Goal: Check status: Check status

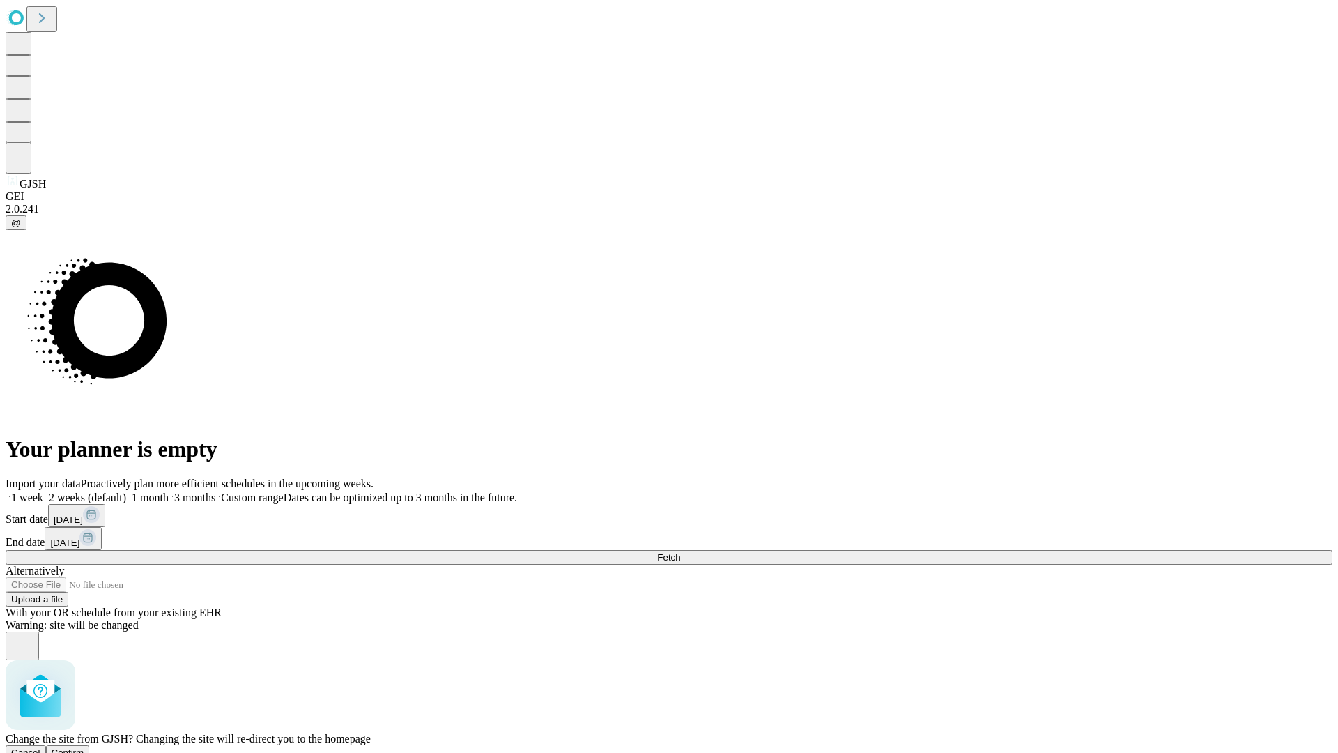
click at [84, 747] on span "Confirm" at bounding box center [68, 752] width 33 height 10
click at [43, 491] on label "1 week" at bounding box center [25, 497] width 38 height 12
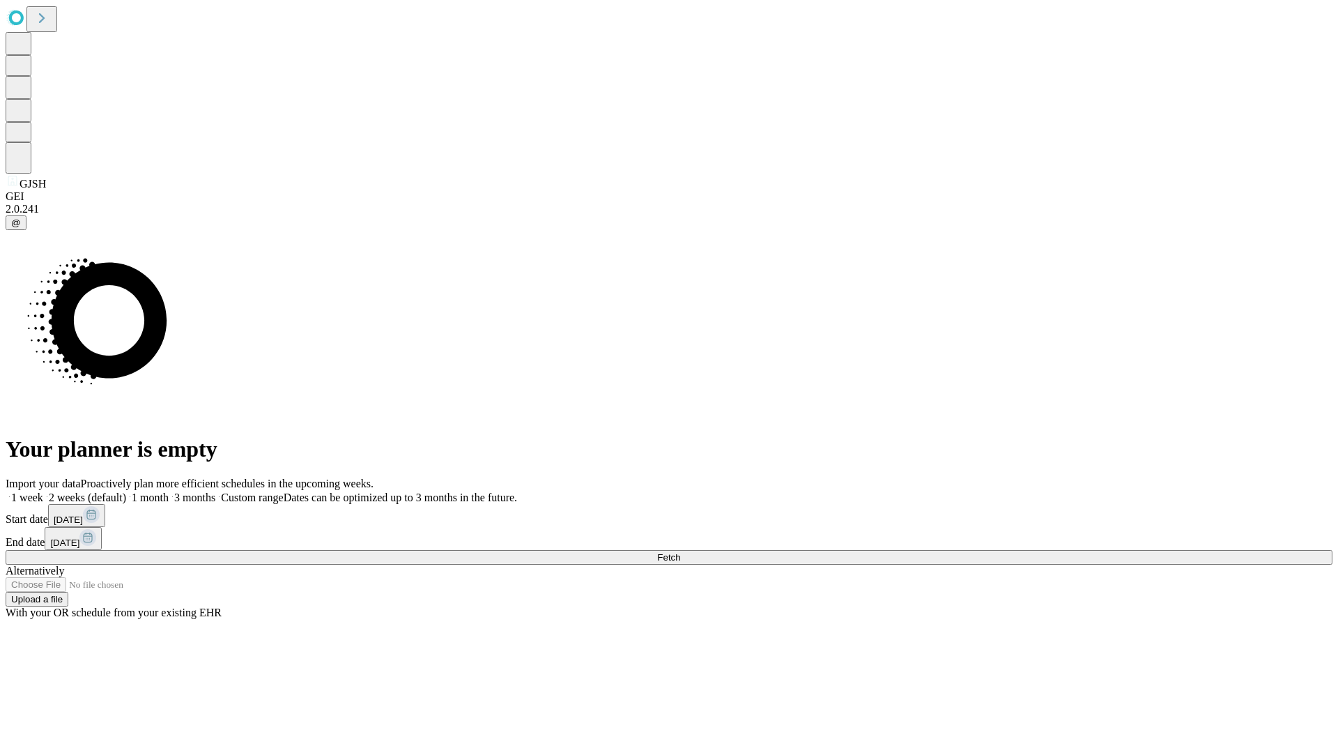
click at [680, 552] on span "Fetch" at bounding box center [668, 557] width 23 height 10
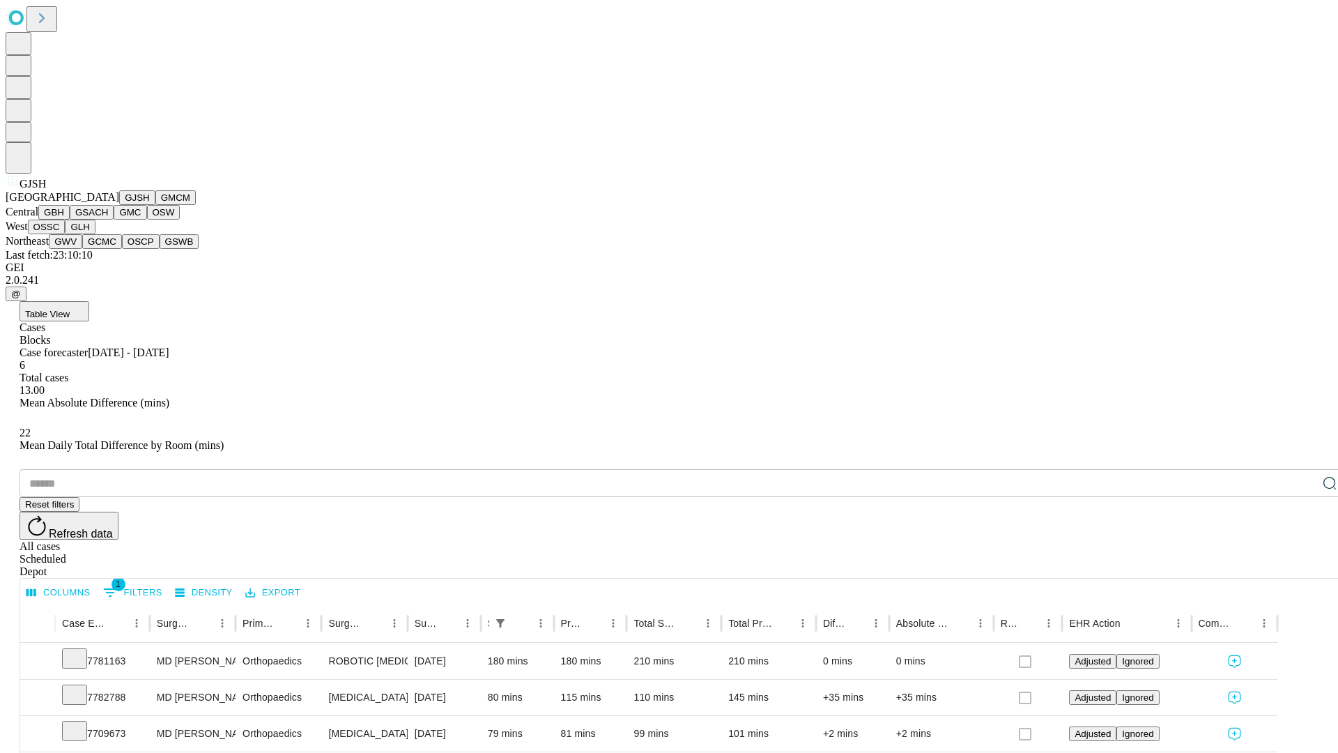
click at [155, 205] on button "GMCM" at bounding box center [175, 197] width 40 height 15
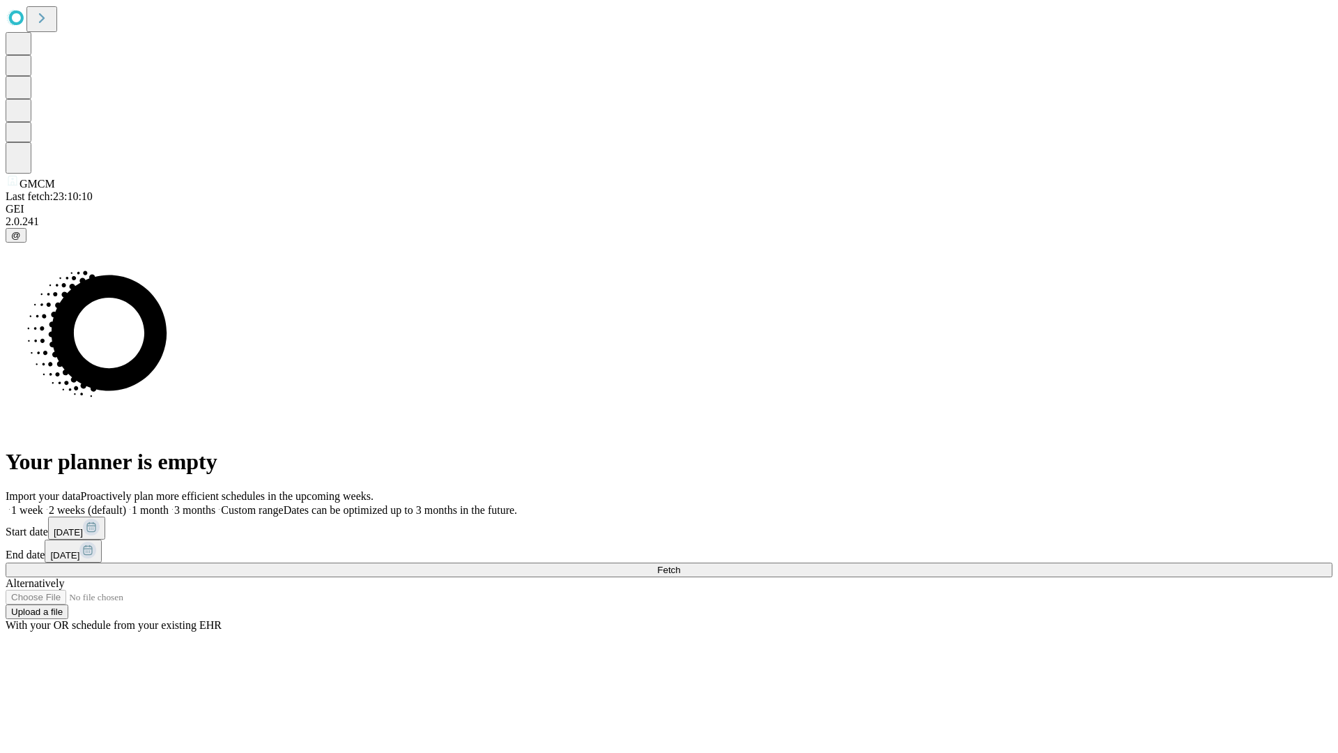
click at [43, 504] on label "1 week" at bounding box center [25, 510] width 38 height 12
click at [680, 565] on span "Fetch" at bounding box center [668, 570] width 23 height 10
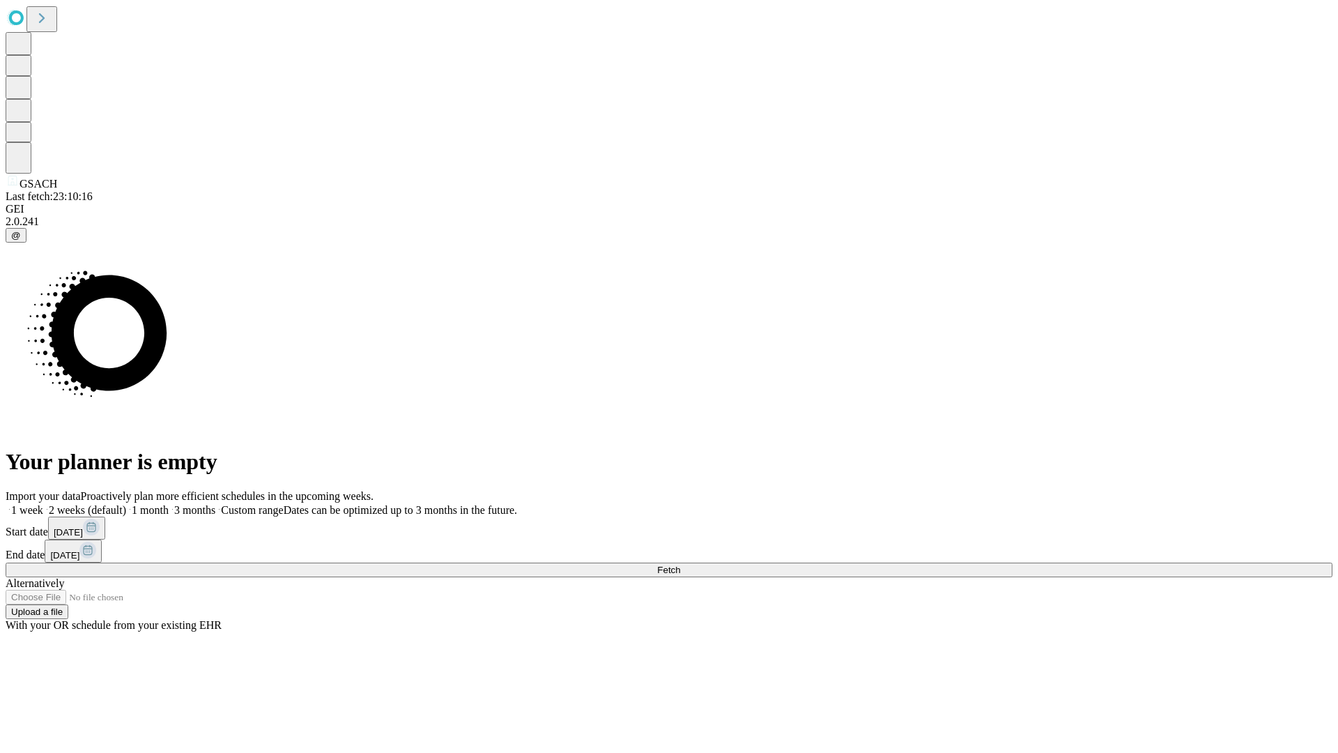
click at [43, 504] on label "1 week" at bounding box center [25, 510] width 38 height 12
click at [680, 565] on span "Fetch" at bounding box center [668, 570] width 23 height 10
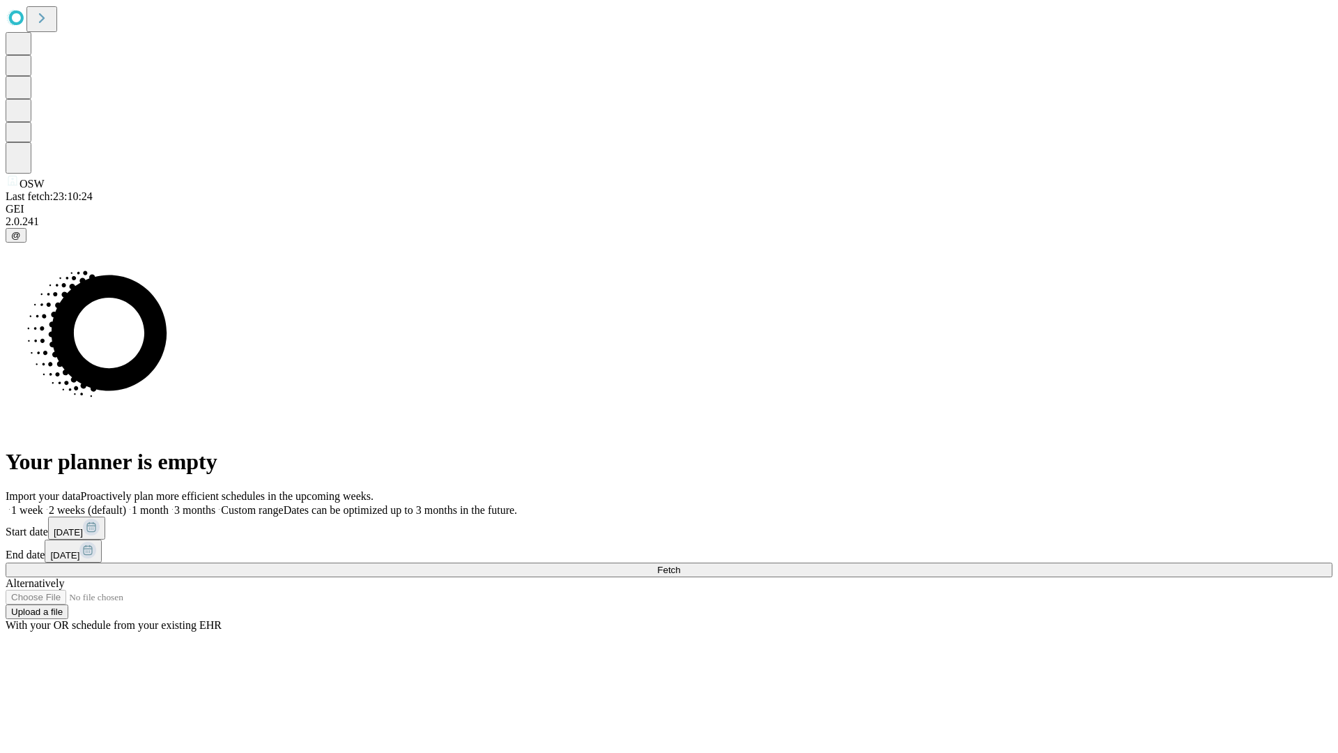
click at [43, 504] on label "1 week" at bounding box center [25, 510] width 38 height 12
click at [680, 565] on span "Fetch" at bounding box center [668, 570] width 23 height 10
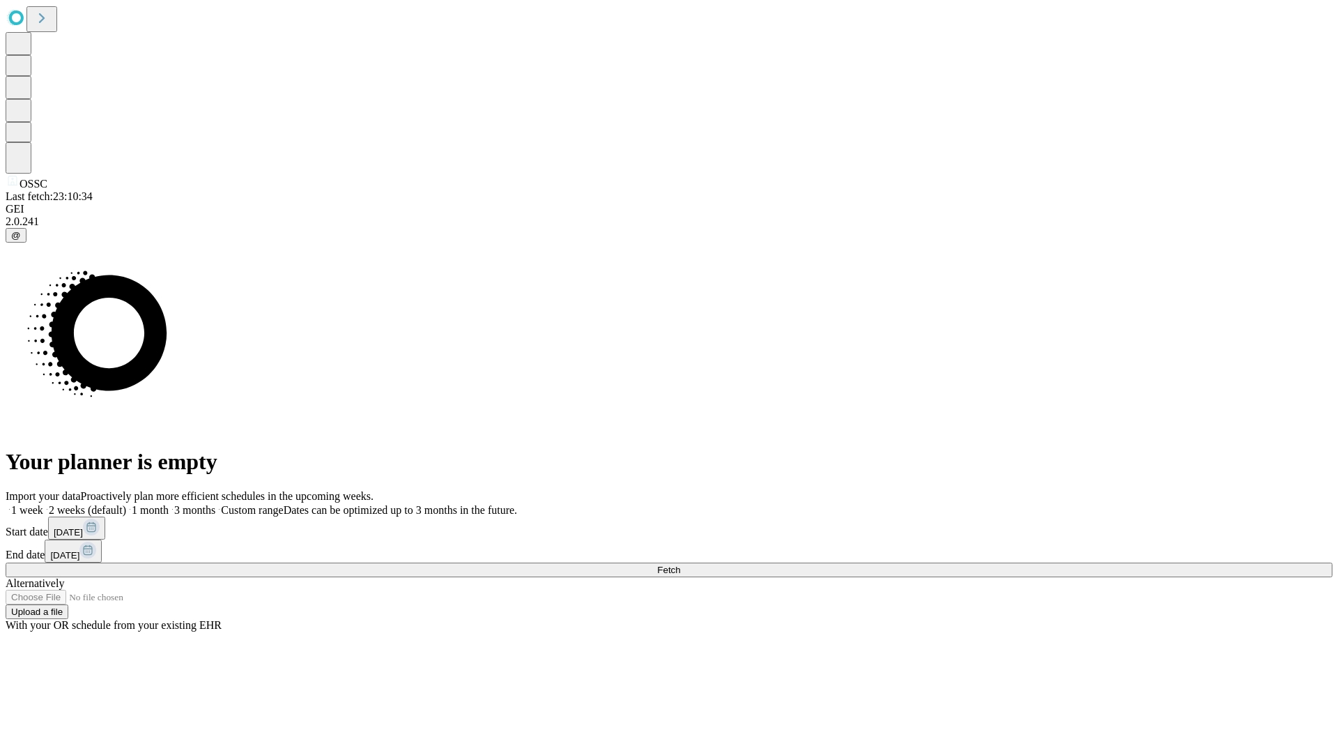
click at [43, 504] on label "1 week" at bounding box center [25, 510] width 38 height 12
click at [680, 565] on span "Fetch" at bounding box center [668, 570] width 23 height 10
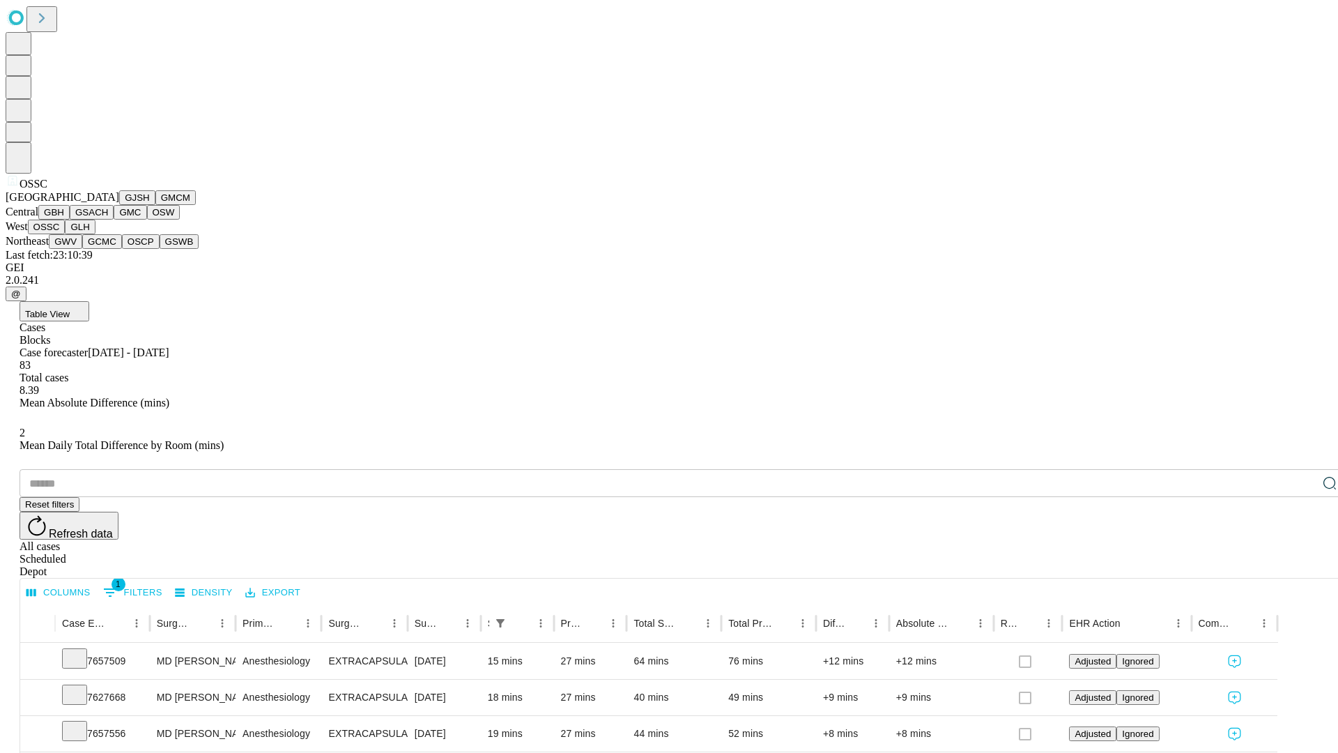
click at [95, 234] on button "GLH" at bounding box center [80, 227] width 30 height 15
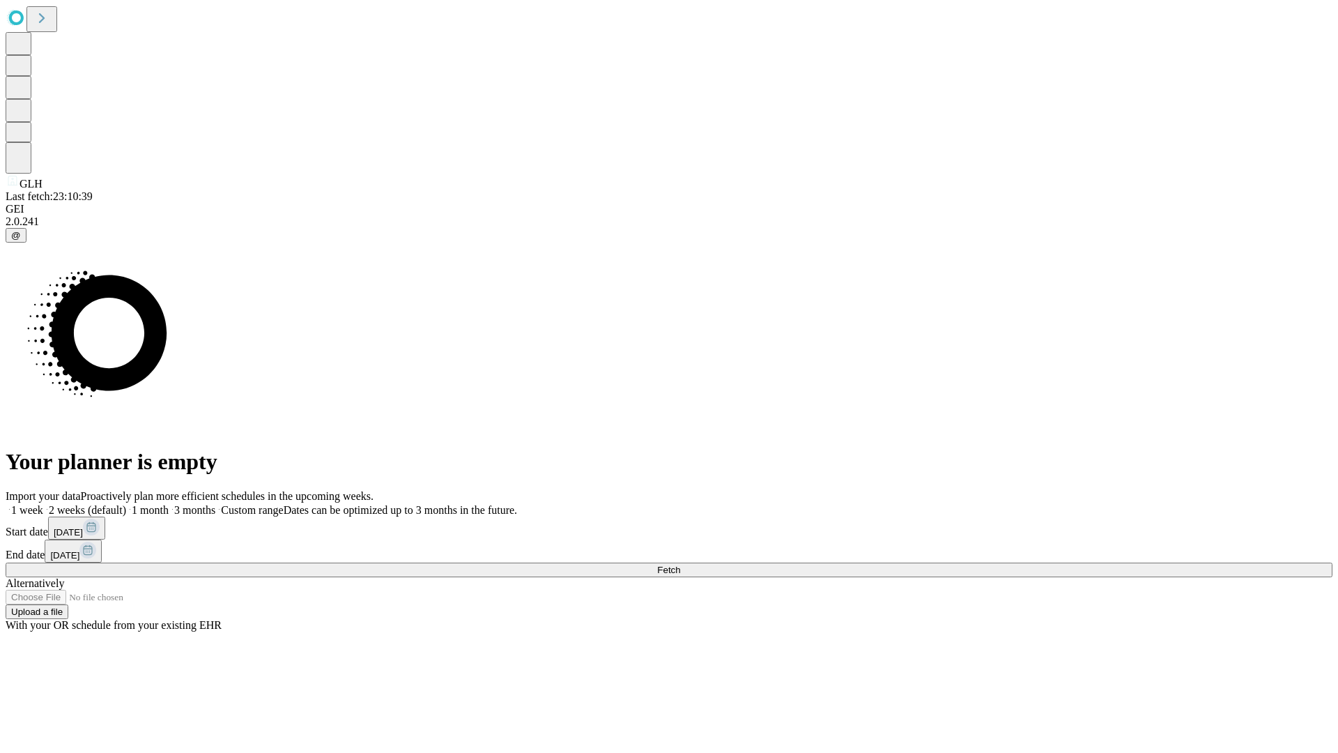
click at [43, 504] on label "1 week" at bounding box center [25, 510] width 38 height 12
click at [680, 565] on span "Fetch" at bounding box center [668, 570] width 23 height 10
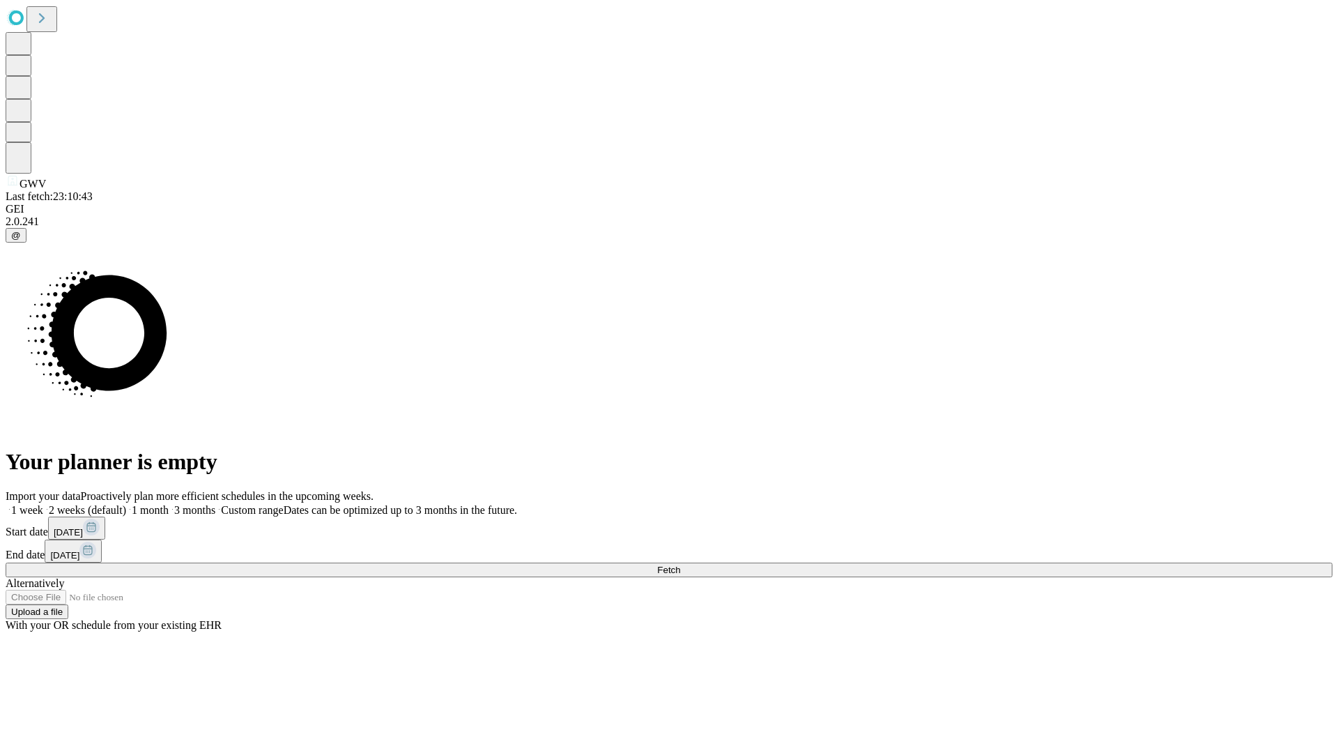
click at [43, 504] on label "1 week" at bounding box center [25, 510] width 38 height 12
click at [680, 565] on span "Fetch" at bounding box center [668, 570] width 23 height 10
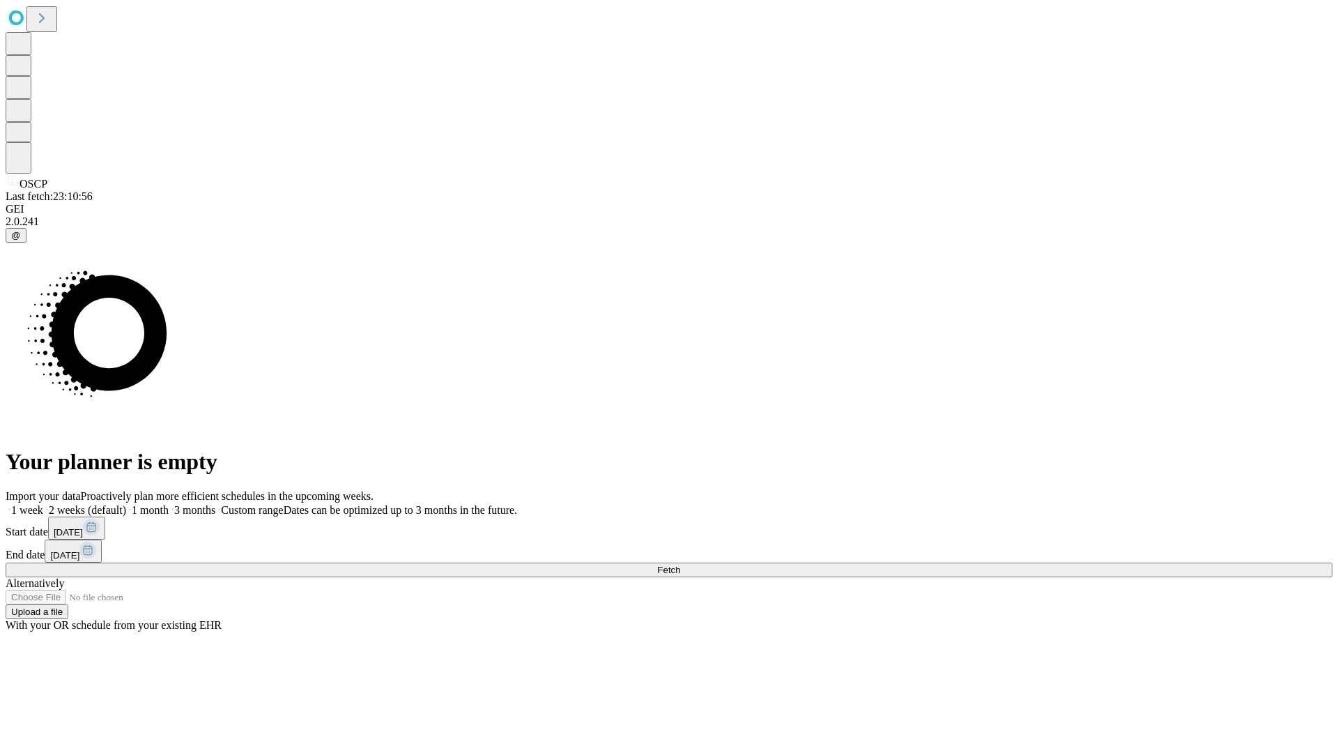
click at [43, 504] on label "1 week" at bounding box center [25, 510] width 38 height 12
click at [680, 565] on span "Fetch" at bounding box center [668, 570] width 23 height 10
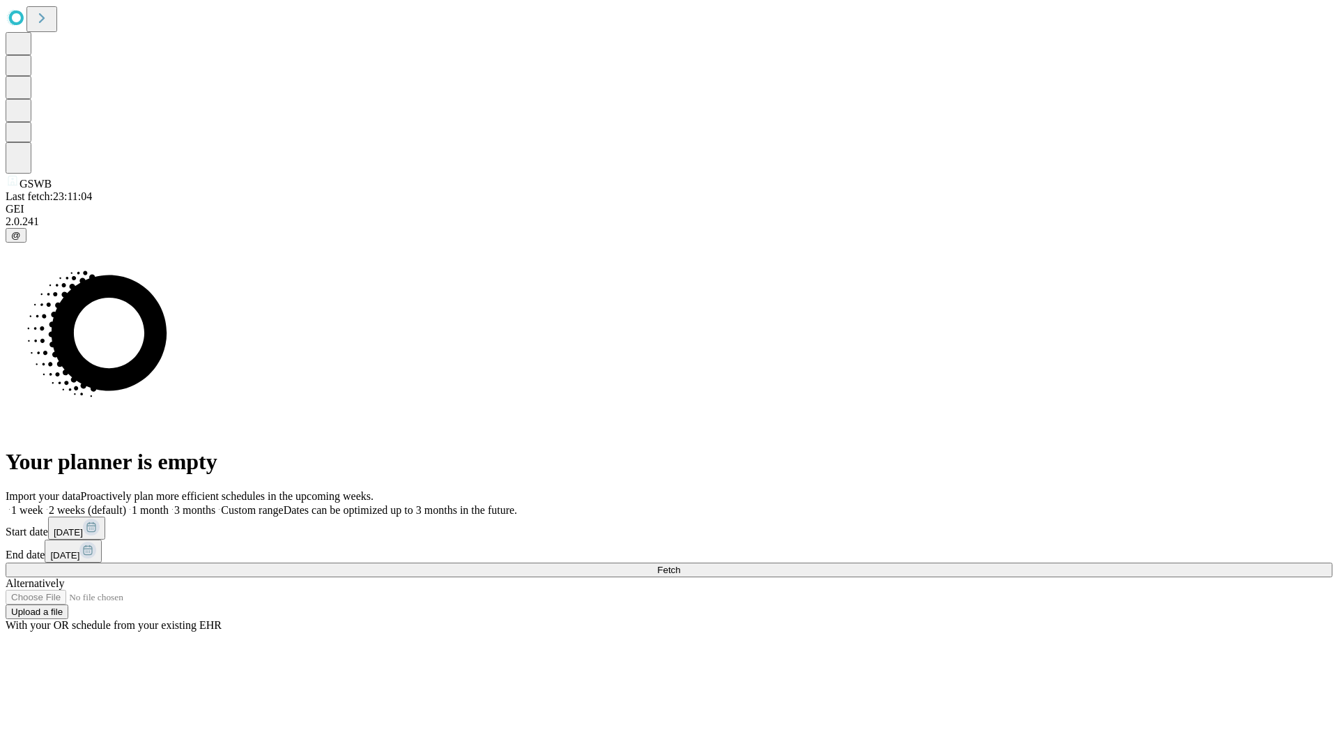
click at [43, 504] on label "1 week" at bounding box center [25, 510] width 38 height 12
click at [680, 565] on span "Fetch" at bounding box center [668, 570] width 23 height 10
